Goal: Check status: Check status

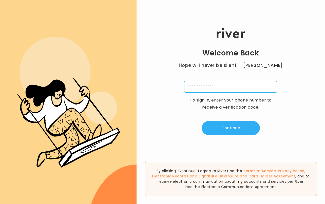
click at [219, 83] on input "tel" at bounding box center [230, 87] width 93 height 12
type input "**********"
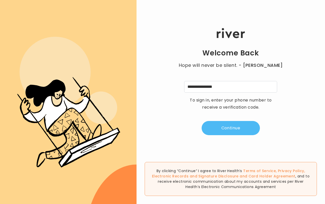
click at [228, 128] on button "Continue" at bounding box center [231, 128] width 58 height 14
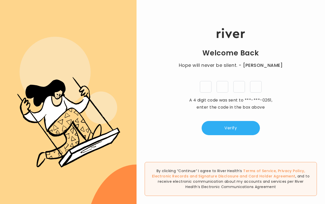
type input "*"
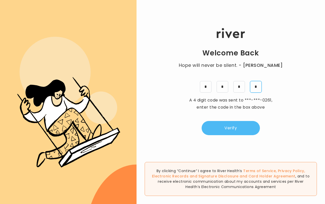
type input "*"
click at [232, 126] on button "Verify" at bounding box center [231, 128] width 58 height 14
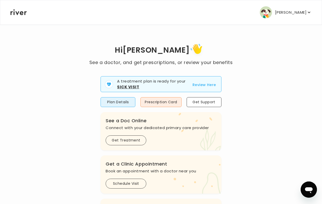
click at [196, 86] on button "Review Here" at bounding box center [204, 85] width 24 height 6
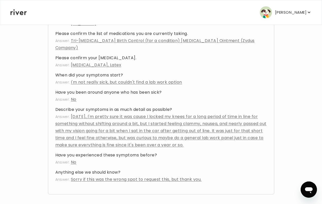
scroll to position [400, 0]
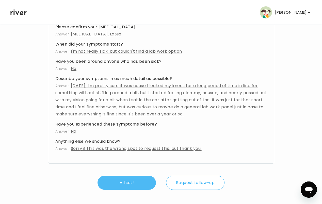
click at [130, 177] on button "All set!" at bounding box center [126, 183] width 58 height 14
